Goal: Check status: Check status

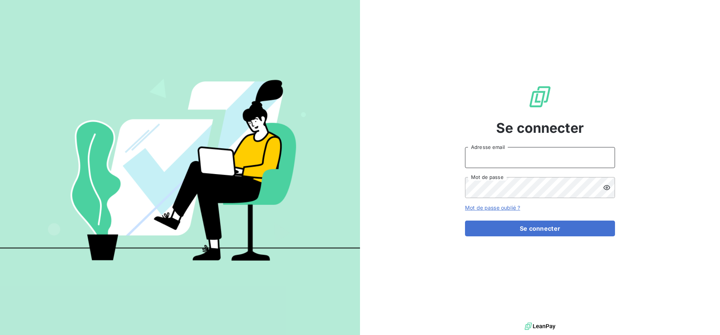
click at [512, 155] on input "Adresse email" at bounding box center [540, 157] width 150 height 21
type input "[EMAIL_ADDRESS][DOMAIN_NAME]"
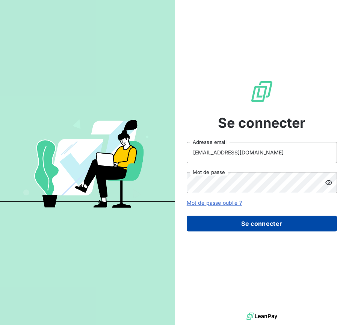
click at [237, 221] on button "Se connecter" at bounding box center [261, 223] width 150 height 16
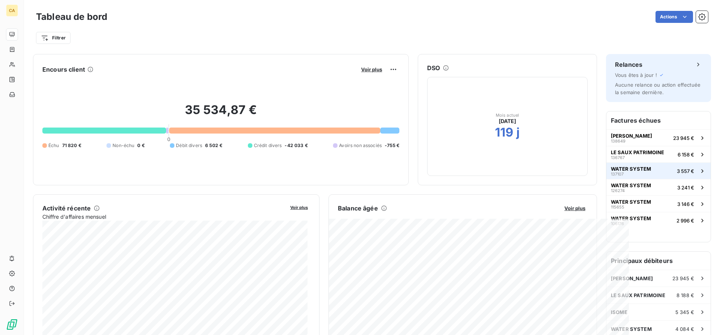
click at [638, 167] on span "WATER SYSTEM" at bounding box center [631, 169] width 40 height 6
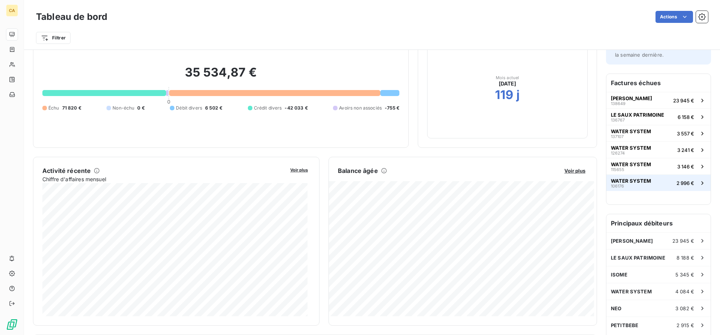
scroll to position [75, 0]
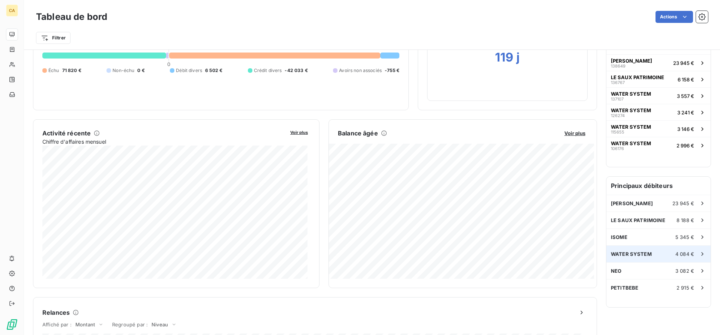
click at [640, 252] on span "WATER SYSTEM" at bounding box center [631, 254] width 41 height 6
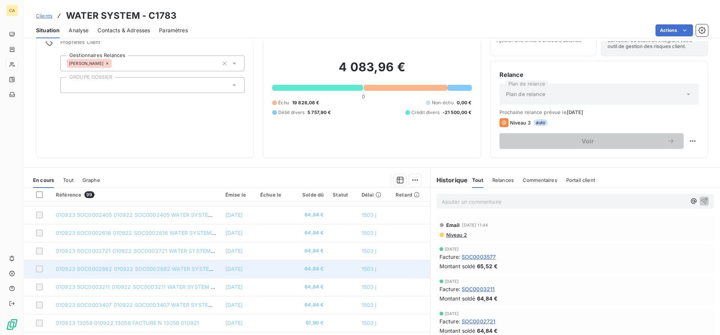
scroll to position [57, 0]
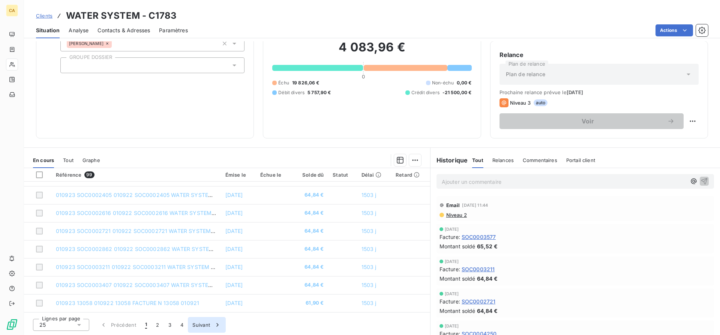
click at [185, 325] on button "4" at bounding box center [182, 325] width 12 height 16
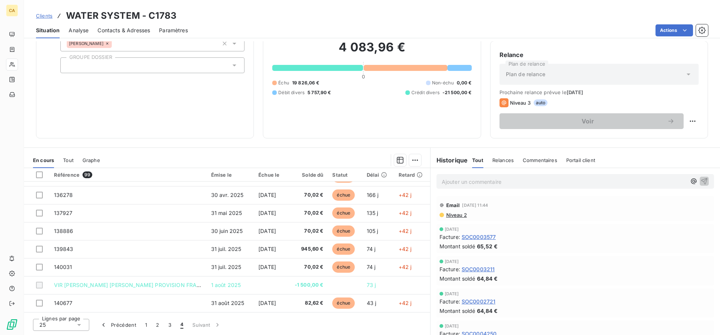
scroll to position [227, 0]
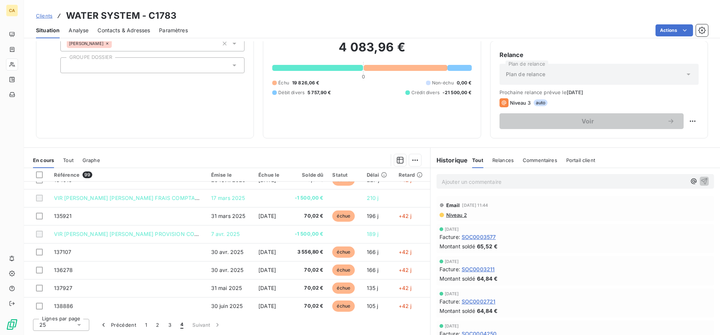
click at [272, 80] on div "Échu" at bounding box center [280, 83] width 17 height 7
drag, startPoint x: 271, startPoint y: 82, endPoint x: 321, endPoint y: 80, distance: 49.9
click at [321, 80] on div "Échu 19 826,06 € Non-échu 0,00 € Débit divers 5 757,90 € Crédit divers -21 500,…" at bounding box center [371, 88] width 199 height 17
drag, startPoint x: 407, startPoint y: 93, endPoint x: 479, endPoint y: 89, distance: 71.8
click at [479, 89] on div "Informations client Propriétés Client Gestionnaires Relances [PERSON_NAME] GROU…" at bounding box center [372, 63] width 696 height 150
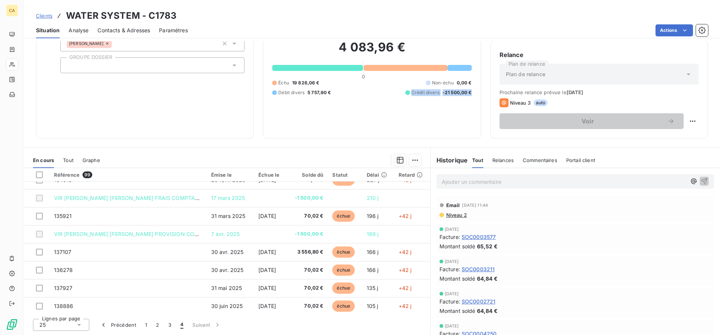
click at [445, 105] on div "4 083,96 € 0 Échu 19 826,06 € Non-échu 0,00 € Débit divers 5 757,90 € Crédit di…" at bounding box center [371, 68] width 199 height 122
click at [462, 83] on span "0,00 €" at bounding box center [464, 83] width 15 height 7
drag, startPoint x: 409, startPoint y: 93, endPoint x: 467, endPoint y: 91, distance: 58.6
click at [467, 91] on div "Crédit divers -21 500,00 €" at bounding box center [439, 92] width 66 height 7
click at [300, 114] on div "4 083,96 € 0 Échu 19 826,06 € Non-échu 0,00 € Débit divers 5 757,90 € Crédit di…" at bounding box center [371, 68] width 199 height 122
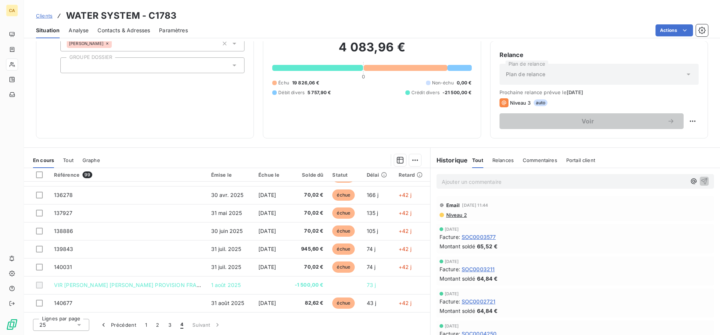
scroll to position [0, 0]
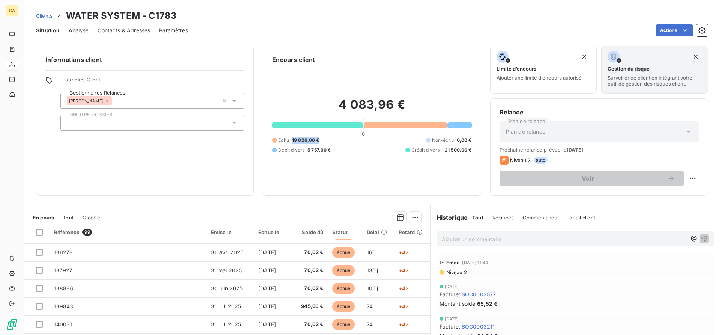
drag, startPoint x: 323, startPoint y: 140, endPoint x: 287, endPoint y: 142, distance: 36.5
click at [287, 142] on div "Échu 19 826,06 € Non-échu 0,00 € Débit divers 5 757,90 € Crédit divers -21 500,…" at bounding box center [371, 145] width 199 height 17
drag, startPoint x: 443, startPoint y: 150, endPoint x: 475, endPoint y: 150, distance: 32.6
click at [475, 150] on div "Encours client 4 083,96 € 0 Échu 19 826,06 € Non-échu 0,00 € Débit divers 5 757…" at bounding box center [372, 121] width 218 height 150
click at [373, 167] on div "4 083,96 € 0 Échu 19 826,06 € Non-échu 0,00 € Débit divers 5 757,90 € Crédit di…" at bounding box center [371, 125] width 199 height 122
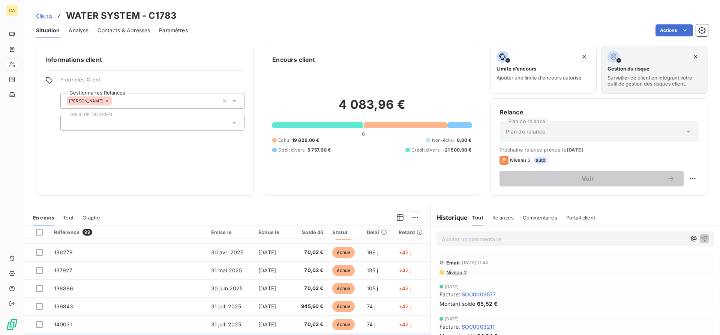
scroll to position [57, 0]
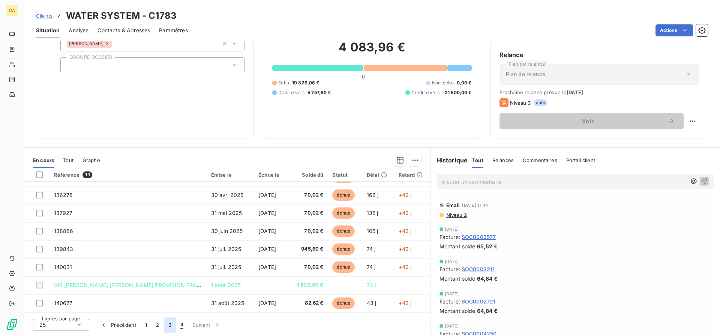
click at [173, 328] on button "3" at bounding box center [170, 325] width 12 height 16
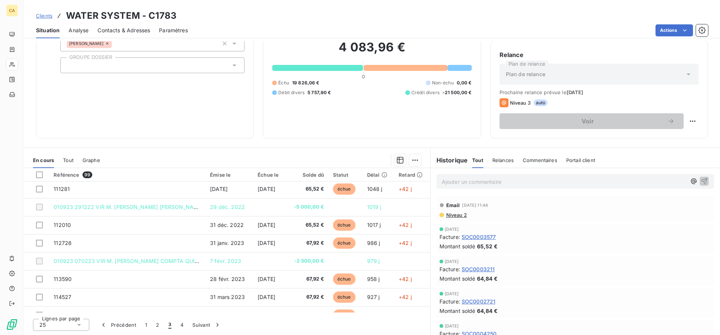
scroll to position [0, 0]
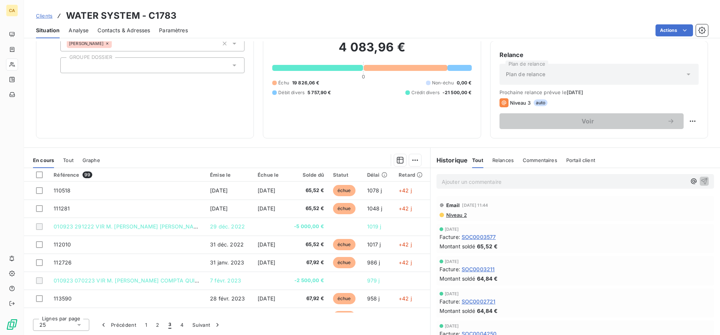
click at [240, 114] on div "Informations client Propriétés Client Gestionnaires Relances [PERSON_NAME] GROU…" at bounding box center [145, 63] width 218 height 150
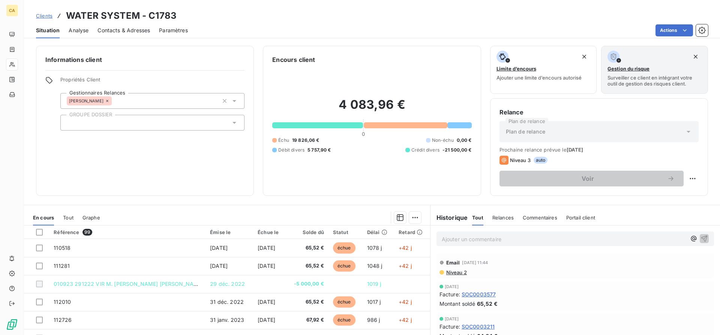
click at [384, 36] on div "Situation Analyse Contacts & Adresses Paramètres Actions" at bounding box center [372, 31] width 696 height 16
click at [135, 168] on div "Informations client Propriétés Client Gestionnaires Relances [PERSON_NAME] GROU…" at bounding box center [145, 121] width 218 height 150
click at [171, 149] on div "Informations client Propriétés Client Gestionnaires Relances [PERSON_NAME] GROU…" at bounding box center [145, 121] width 218 height 150
click at [184, 165] on div "Informations client Propriétés Client Gestionnaires Relances [PERSON_NAME] GROU…" at bounding box center [145, 121] width 218 height 150
click at [48, 14] on span "Clients" at bounding box center [44, 16] width 17 height 6
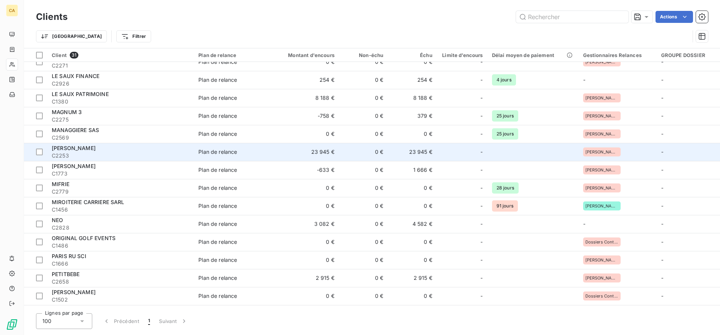
scroll to position [150, 0]
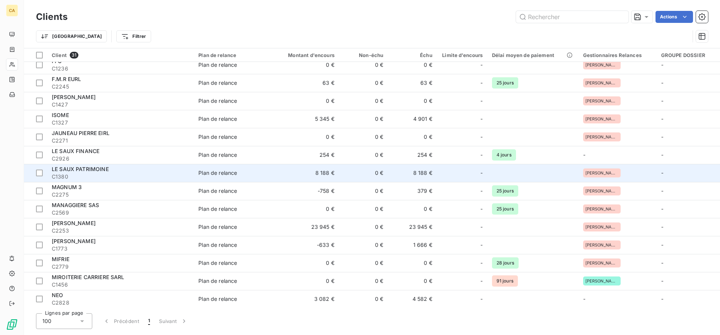
click at [108, 175] on span "C1380" at bounding box center [121, 177] width 138 height 8
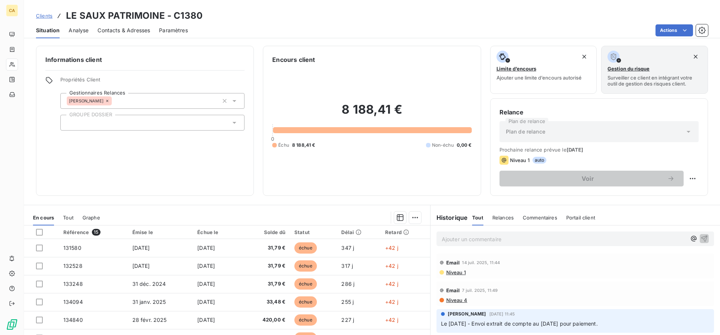
click at [378, 171] on div "8 188,41 € 0 Échu 8 188,41 € Non-échu 0,00 €" at bounding box center [371, 125] width 199 height 122
click at [382, 169] on div "8 188,41 € 0 Échu 8 188,41 € Non-échu 0,00 €" at bounding box center [371, 125] width 199 height 122
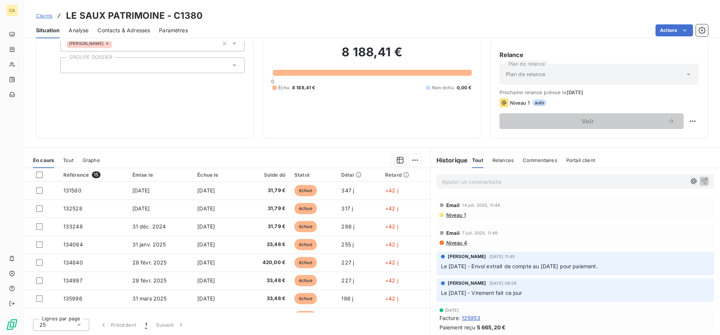
click at [388, 94] on div "8 188,41 € 0 Échu 8 188,41 € Non-échu 0,00 €" at bounding box center [371, 68] width 199 height 122
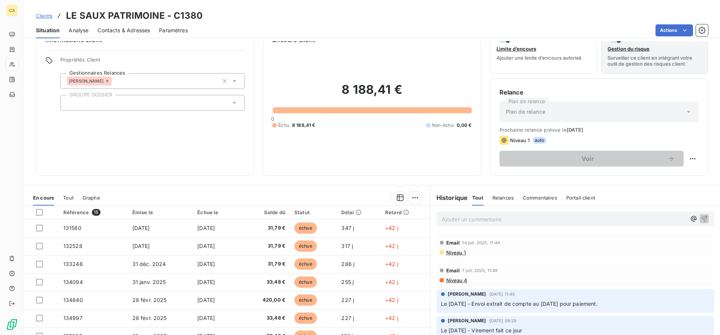
click at [46, 15] on span "Clients" at bounding box center [44, 16] width 17 height 6
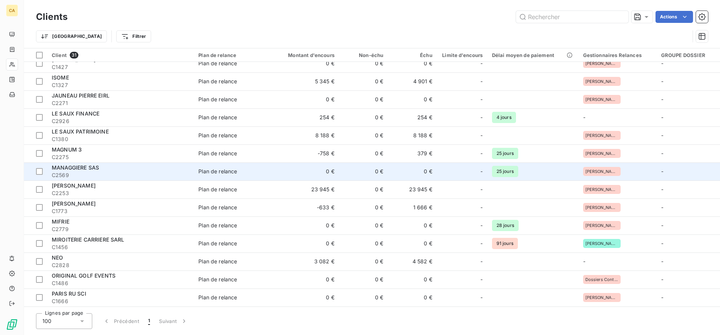
scroll to position [150, 0]
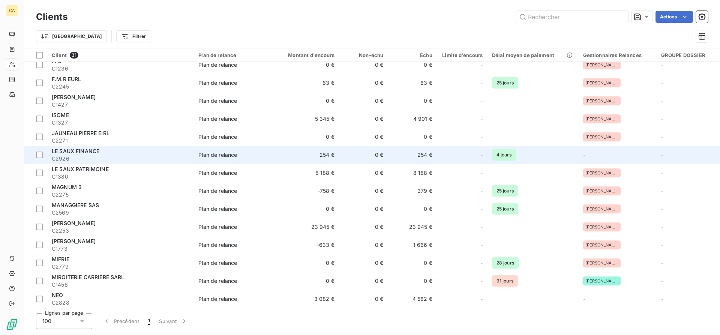
click at [102, 153] on div "LE SAUX FINANCE" at bounding box center [121, 151] width 138 height 8
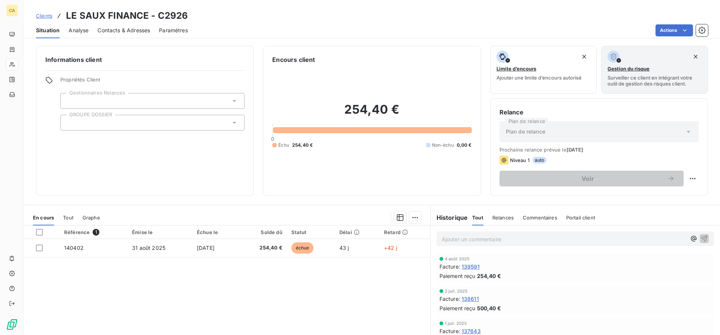
click at [374, 169] on div "254,40 € 0 Échu 254,40 € Non-échu 0,00 €" at bounding box center [371, 125] width 199 height 122
click at [336, 165] on div "254,40 € 0 Échu 254,40 € Non-échu 0,00 €" at bounding box center [371, 125] width 199 height 122
click at [312, 144] on div "Échu 254,40 € Non-échu 0,00 €" at bounding box center [371, 145] width 199 height 7
click at [346, 155] on div "254,40 € 0 Échu 254,40 € Non-échu 0,00 €" at bounding box center [371, 125] width 199 height 122
